Goal: Transaction & Acquisition: Purchase product/service

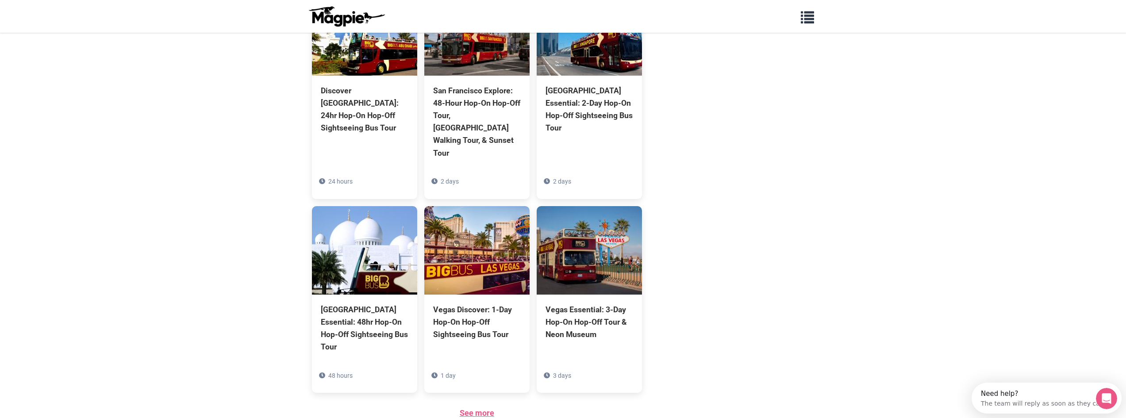
click at [474, 408] on link "See more" at bounding box center [476, 412] width 34 height 9
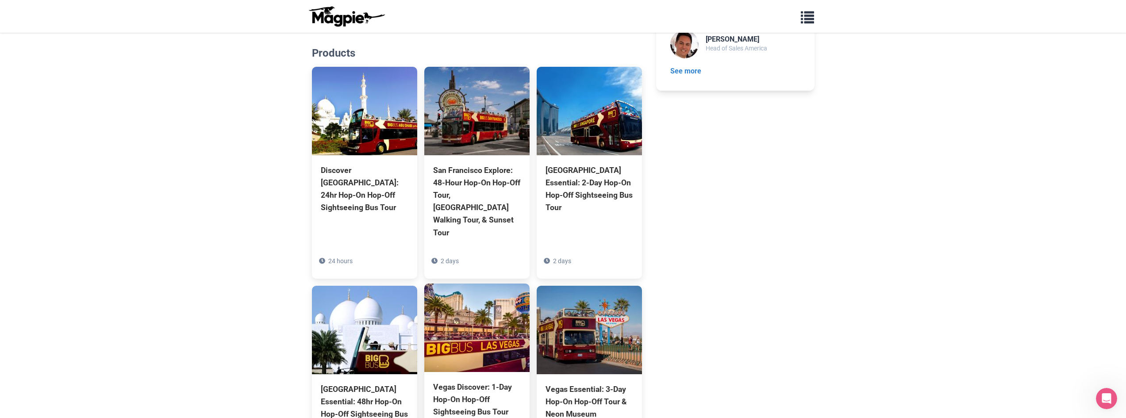
scroll to position [708, 0]
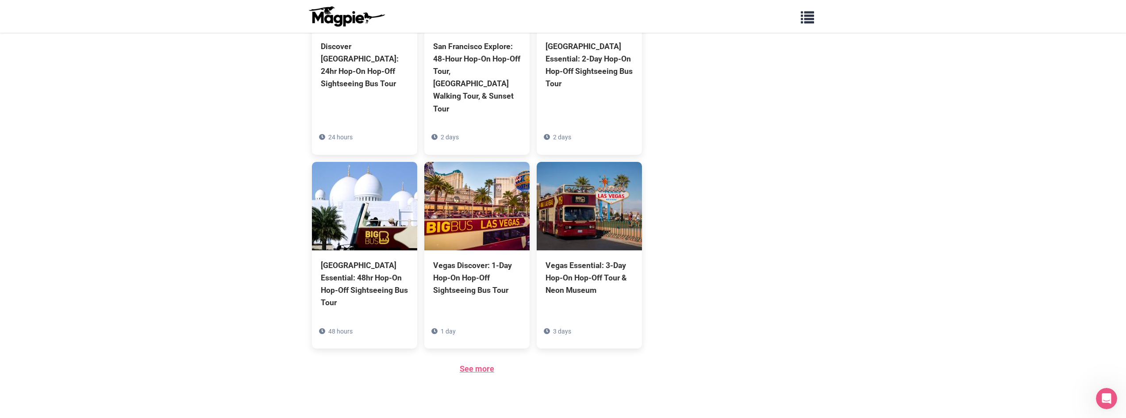
click at [482, 364] on link "See more" at bounding box center [476, 368] width 34 height 9
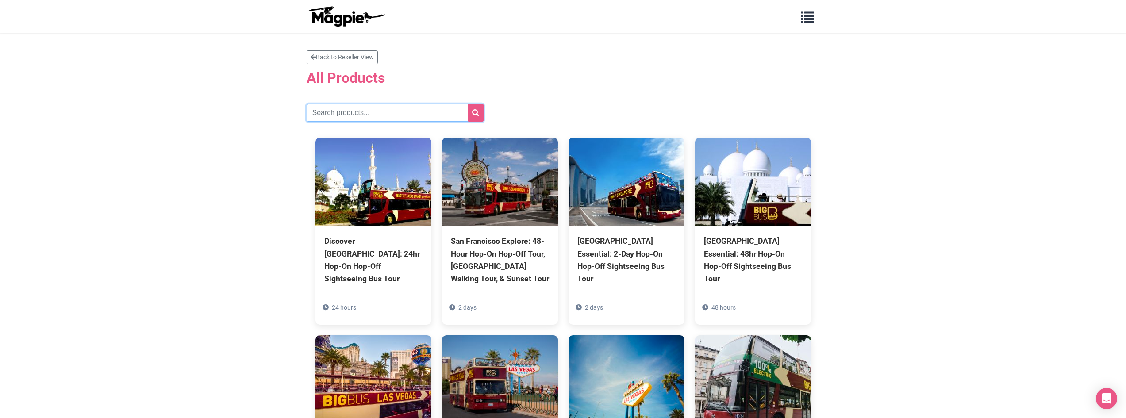
click at [367, 111] on input "text" at bounding box center [394, 113] width 177 height 18
type input "[GEOGRAPHIC_DATA]"
click at [467, 104] on button "submit" at bounding box center [475, 113] width 16 height 18
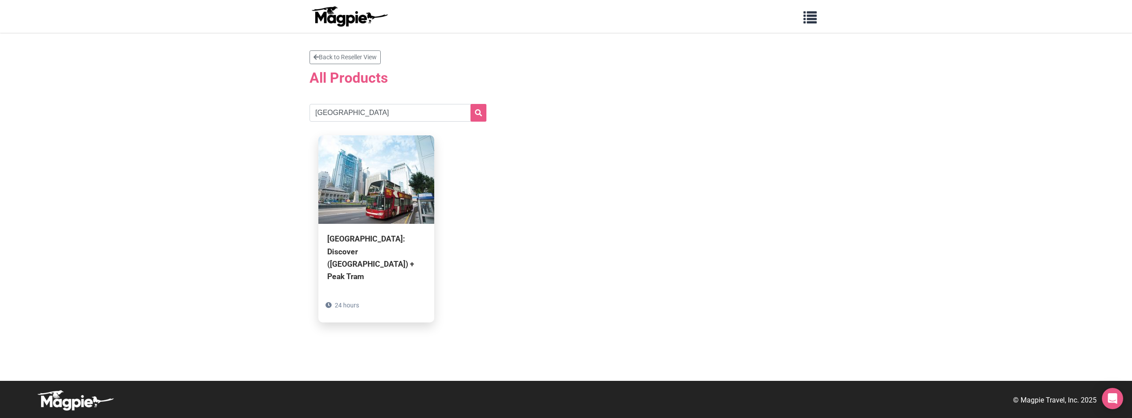
click at [384, 273] on div "Hong Kong: Discover (Hong Kong Island) + Peak Tram 24 hours" at bounding box center [376, 273] width 116 height 99
